Goal: Information Seeking & Learning: Learn about a topic

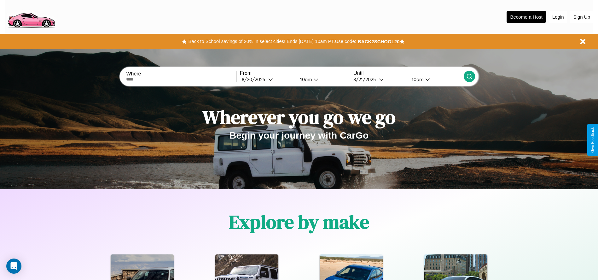
scroll to position [904, 0]
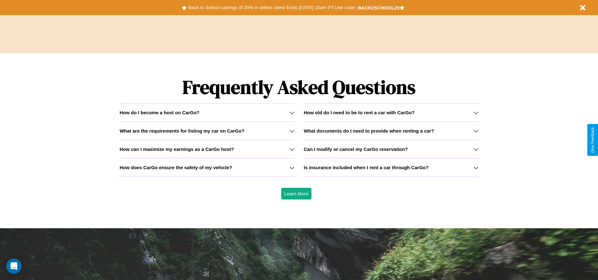
click at [207, 167] on h3 "How does CarGo ensure the safety of my vehicle?" at bounding box center [175, 167] width 113 height 5
click at [292, 112] on icon at bounding box center [291, 112] width 5 height 5
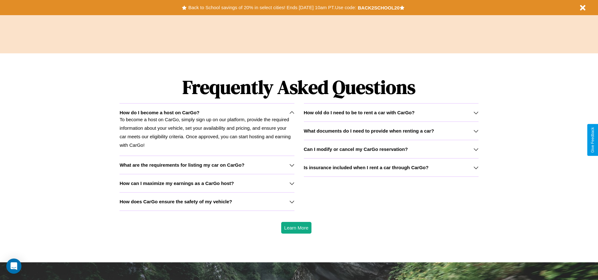
click at [391, 149] on h3 "Can I modify or cancel my CarGo reservation?" at bounding box center [356, 148] width 104 height 5
click at [207, 129] on p "To become a host on CarGo, simply sign up on our platform, provide the required…" at bounding box center [206, 132] width 175 height 34
click at [476, 112] on icon at bounding box center [475, 112] width 5 height 5
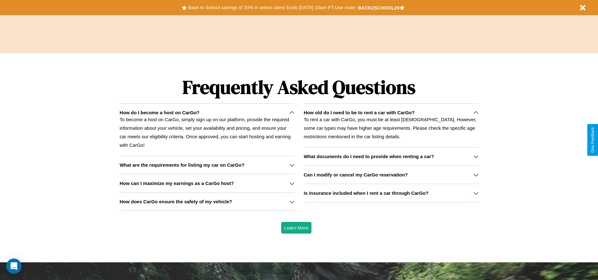
click at [391, 174] on h3 "Can I modify or cancel my CarGo reservation?" at bounding box center [356, 174] width 104 height 5
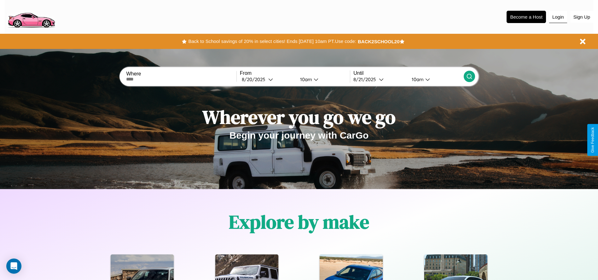
click at [558, 17] on button "Login" at bounding box center [558, 17] width 18 height 12
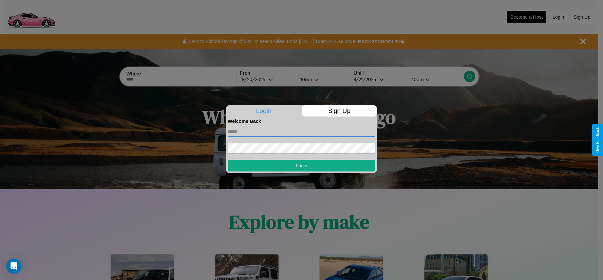
click at [301, 131] on input "text" at bounding box center [302, 132] width 148 height 10
type input "**********"
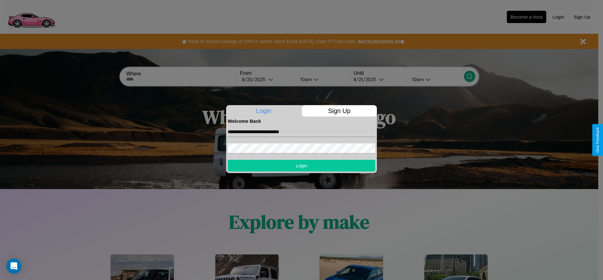
click at [301, 165] on button "Login" at bounding box center [302, 165] width 148 height 12
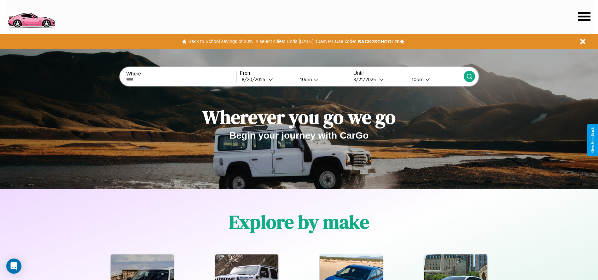
click at [584, 16] on icon at bounding box center [584, 16] width 12 height 9
